Goal: Information Seeking & Learning: Learn about a topic

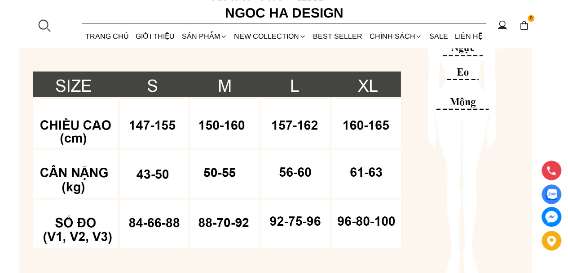
scroll to position [724, 0]
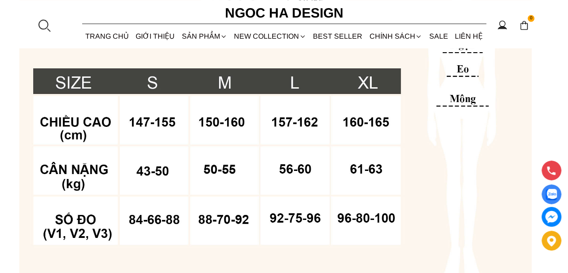
click at [118, 31] on link "TRANG CHỦ" at bounding box center [107, 36] width 50 height 24
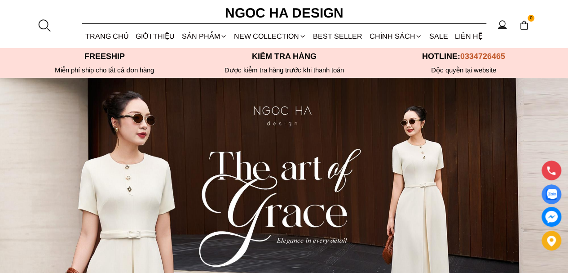
click at [160, 38] on link "GIỚI THIỆU" at bounding box center [156, 36] width 46 height 24
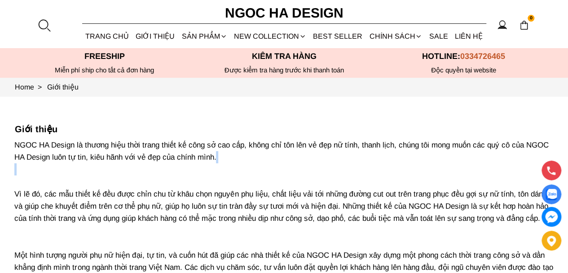
drag, startPoint x: 236, startPoint y: 161, endPoint x: 247, endPoint y: 200, distance: 40.5
click at [247, 200] on p "NGOC HA Design là thương hiệu thời trang thiết kế công sở cao cấp, không chỉ tô…" at bounding box center [283, 230] width 539 height 183
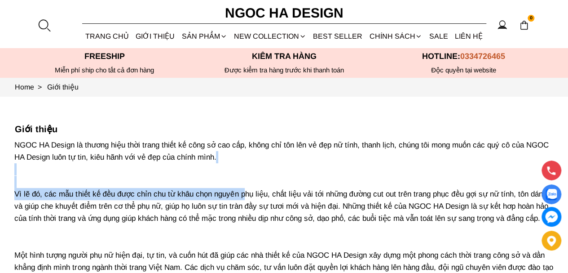
click at [247, 200] on p "NGOC HA Design là thương hiệu thời trang thiết kế công sở cao cấp, không chỉ tô…" at bounding box center [283, 230] width 539 height 183
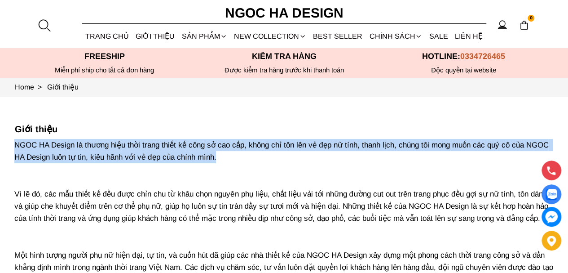
drag, startPoint x: 248, startPoint y: 159, endPoint x: 13, endPoint y: 144, distance: 235.4
click at [13, 144] on section "Giới thiệu NGOC HA Design là thương hiệu thời trang thiết kế công sở cao cấp, k…" at bounding box center [284, 223] width 568 height 252
copy p "NGOC HA Design là thương hiệu thời trang thiết kế công sở cao cấp, không chỉ tô…"
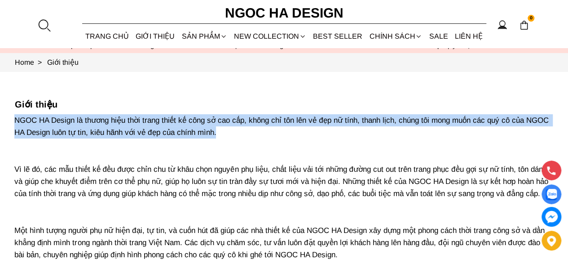
scroll to position [18, 0]
